Goal: Information Seeking & Learning: Learn about a topic

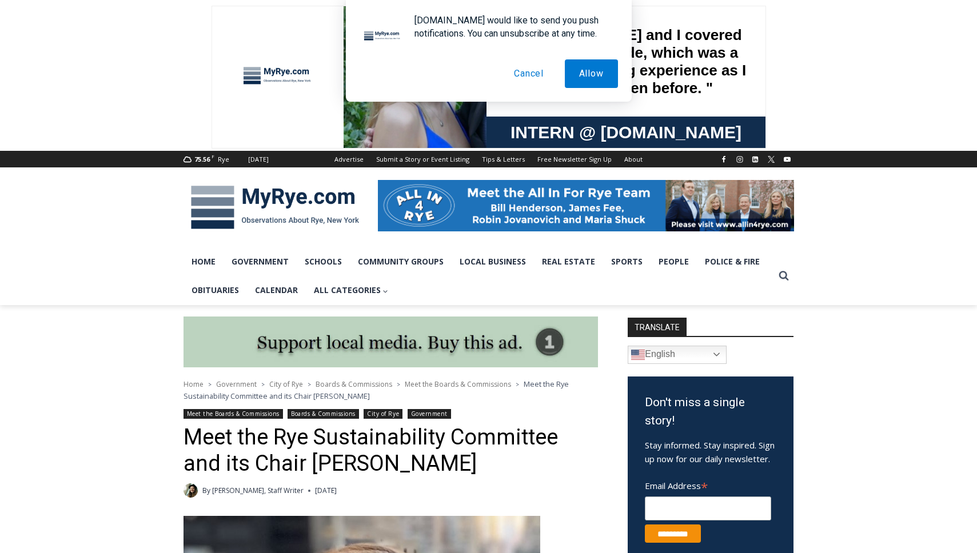
scroll to position [301, 0]
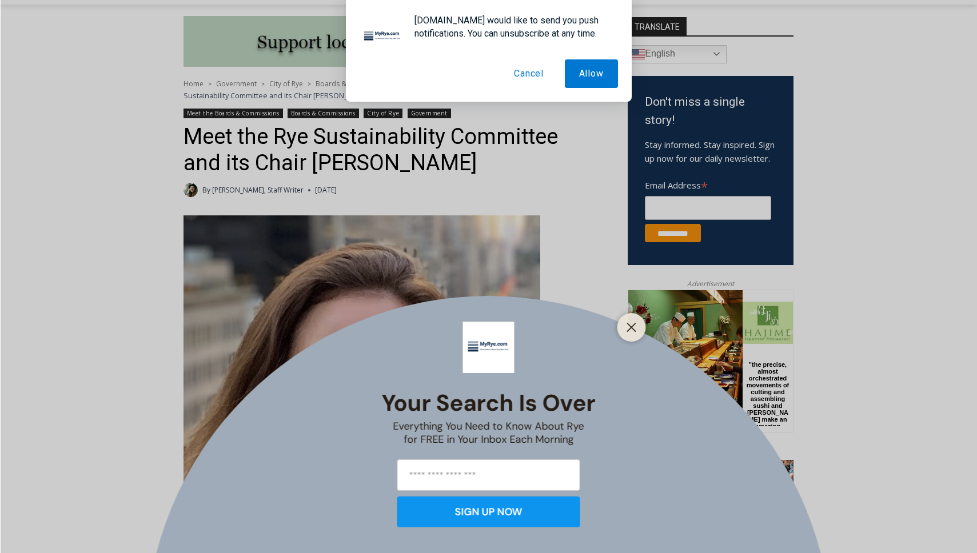
click at [519, 65] on button "Cancel" at bounding box center [529, 73] width 58 height 29
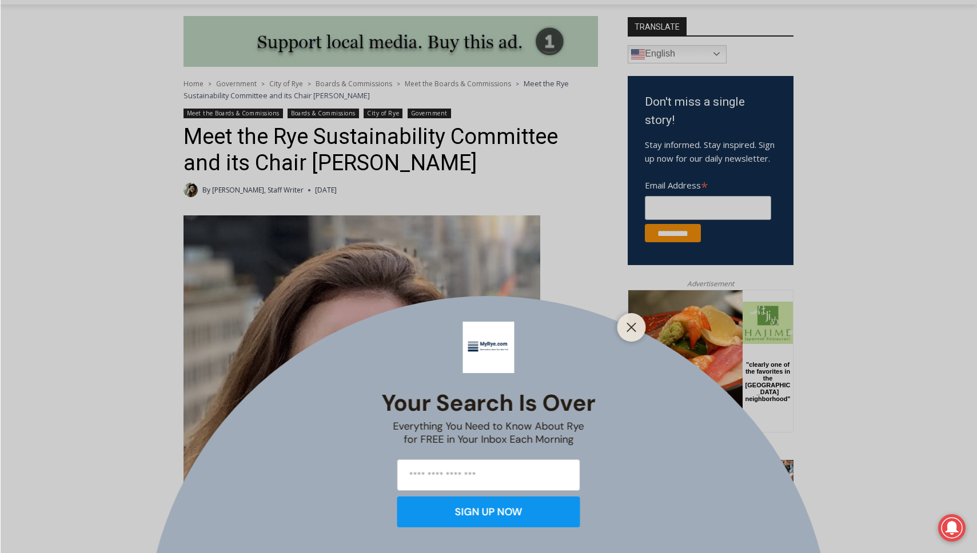
click at [636, 307] on div "Your Search is Over Everything You Need to Know About Rye for FREE in Your Inbo…" at bounding box center [488, 276] width 977 height 553
click at [632, 333] on button "Close" at bounding box center [632, 328] width 16 height 16
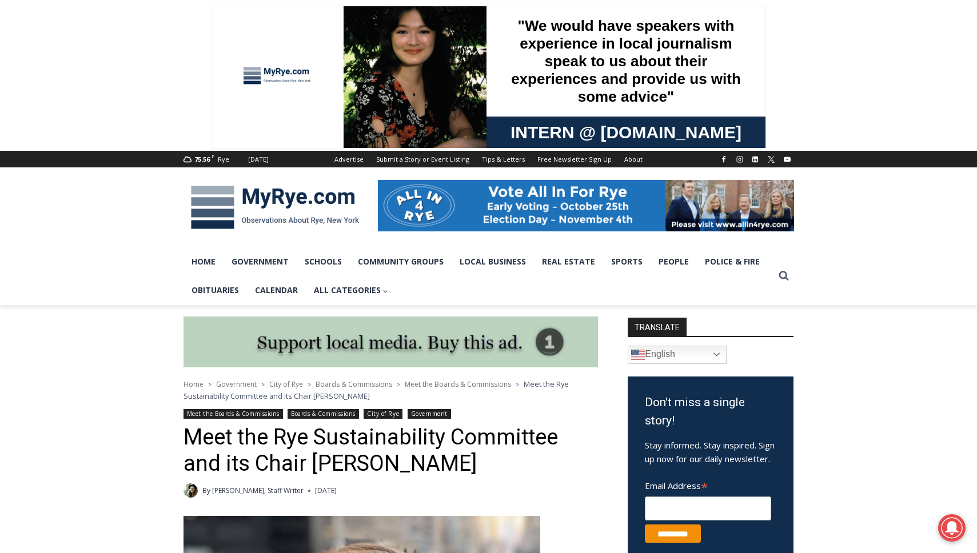
scroll to position [264, 0]
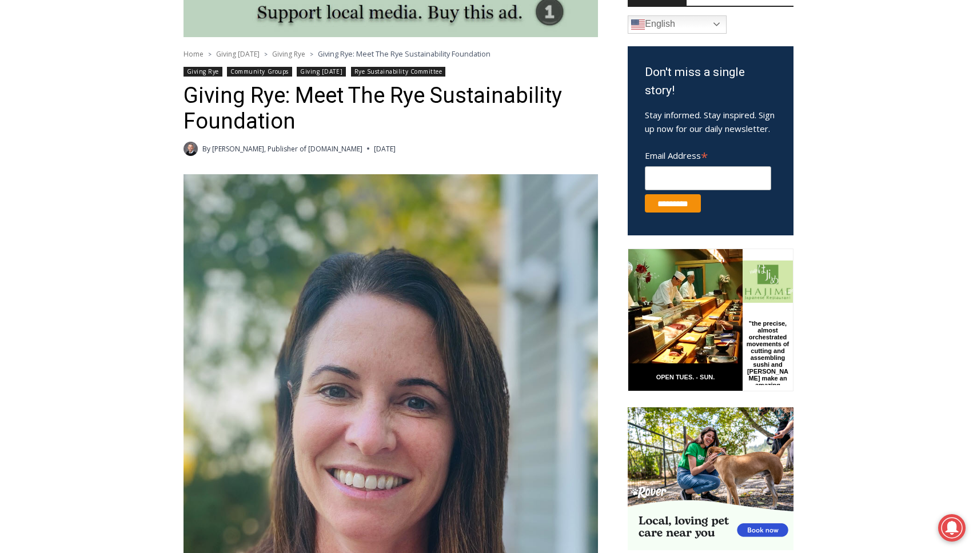
scroll to position [644, 0]
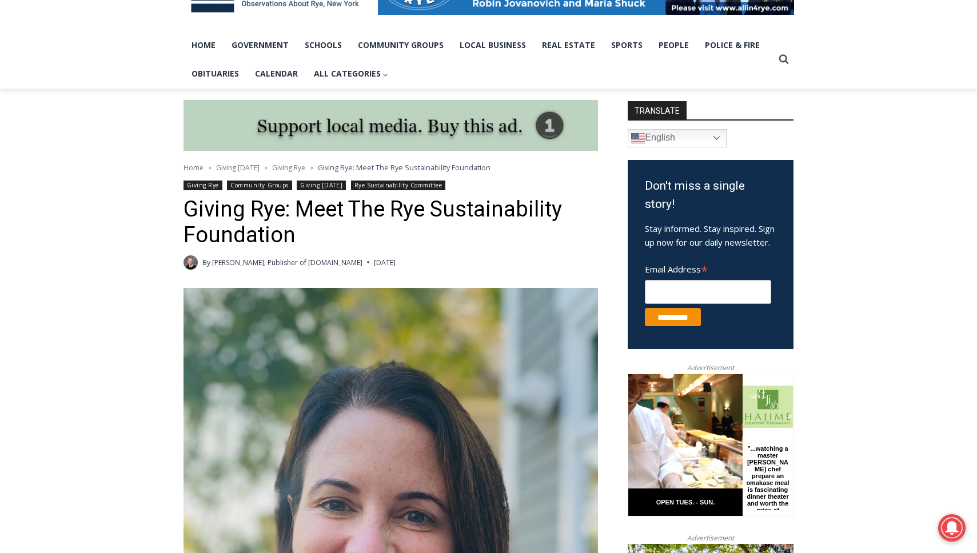
scroll to position [386, 0]
